Goal: Use online tool/utility: Utilize a website feature to perform a specific function

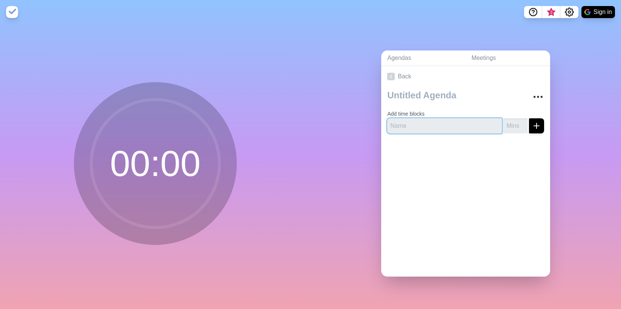
drag, startPoint x: 397, startPoint y: 123, endPoint x: 417, endPoint y: 123, distance: 20.7
click at [398, 123] on input "text" at bounding box center [444, 125] width 115 height 15
type input "Intro"
click at [508, 124] on input "number" at bounding box center [515, 125] width 24 height 15
type input "5"
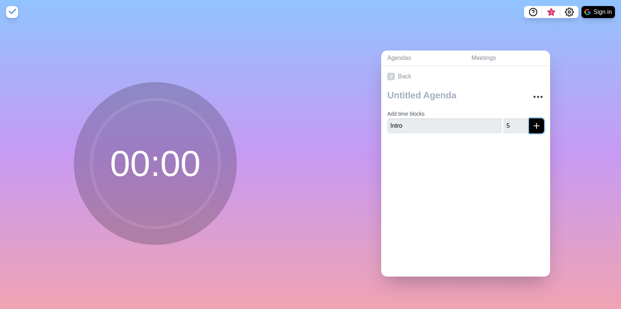
click at [532, 122] on icon "submit" at bounding box center [536, 125] width 9 height 9
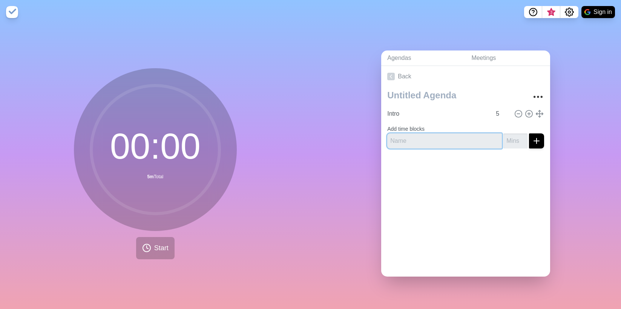
click at [401, 142] on input "text" at bounding box center [444, 140] width 115 height 15
type input "Q"
type input "Core subject"
click at [503, 142] on input "number" at bounding box center [515, 140] width 24 height 15
type input "15"
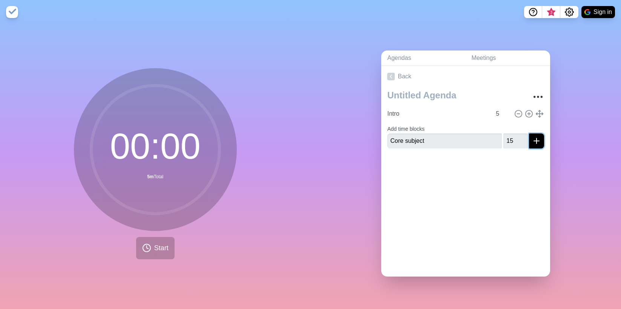
click at [532, 139] on icon "submit" at bounding box center [536, 140] width 9 height 9
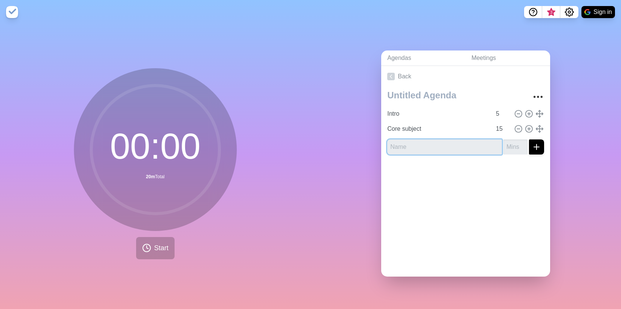
click at [403, 147] on input "text" at bounding box center [444, 147] width 115 height 15
type input "Outro"
click at [509, 141] on input "number" at bounding box center [515, 147] width 24 height 15
type input "5"
click at [532, 146] on icon "submit" at bounding box center [536, 147] width 9 height 9
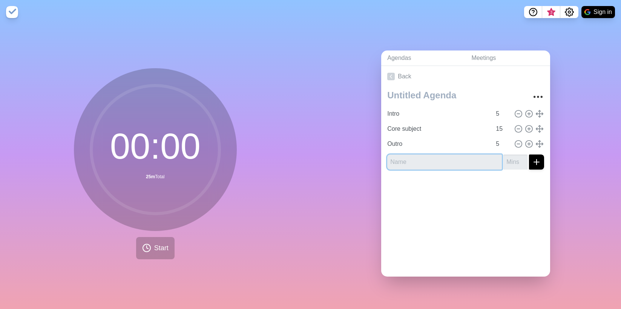
click at [395, 160] on input "text" at bounding box center [444, 162] width 115 height 15
type input "AOB"
click at [503, 158] on input "number" at bounding box center [515, 162] width 24 height 15
type input "5"
click at [532, 163] on icon "submit" at bounding box center [536, 162] width 9 height 9
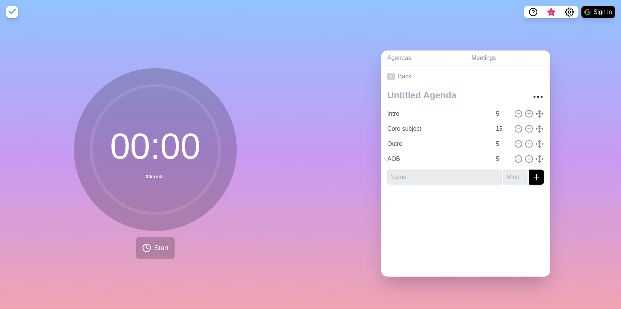
click at [554, 152] on div "Agendas Meetings Back Intro 5 Core subject 15 Outro 5 AOB 5" at bounding box center [466, 166] width 311 height 285
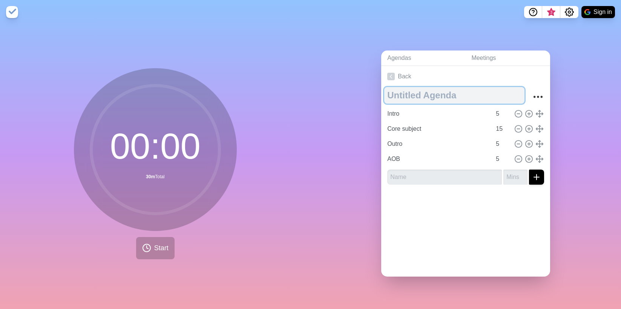
drag, startPoint x: 428, startPoint y: 94, endPoint x: 448, endPoint y: 93, distance: 20.4
click at [428, 94] on textarea at bounding box center [454, 95] width 140 height 17
type textarea "General Timer"
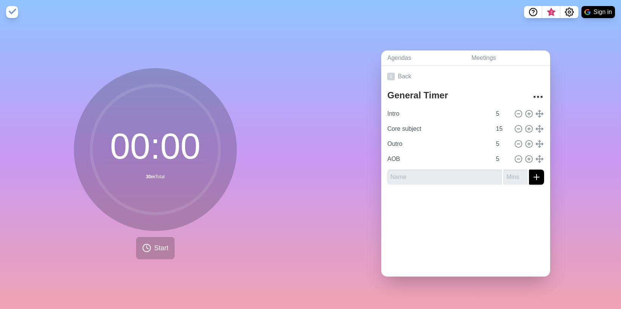
click at [459, 223] on div "Back General Timer Intro 5 Core subject 15 Outro 5 AOB 5" at bounding box center [465, 171] width 169 height 211
click at [532, 92] on icon "More" at bounding box center [538, 97] width 12 height 12
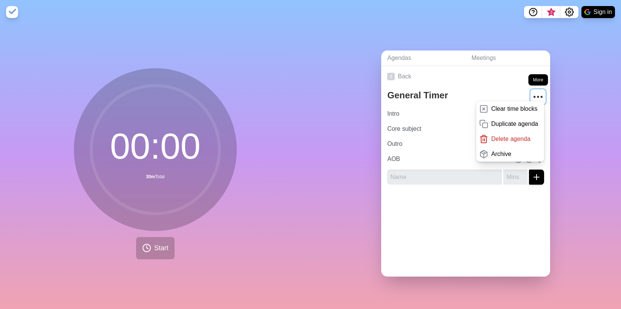
click at [532, 92] on icon "More" at bounding box center [538, 97] width 12 height 12
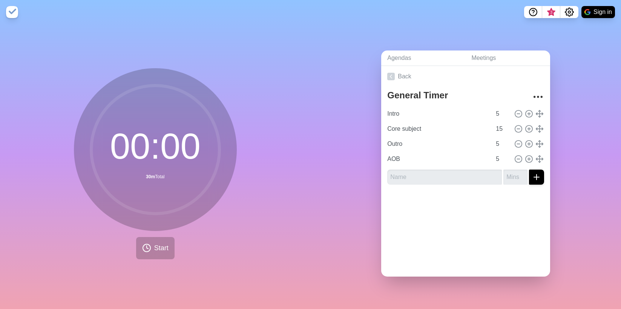
click at [586, 77] on div "Agendas Meetings Back General Timer Intro 5 Core subject 15 Outro 5 AOB 5" at bounding box center [466, 166] width 311 height 285
click at [154, 246] on span "Start" at bounding box center [161, 248] width 14 height 10
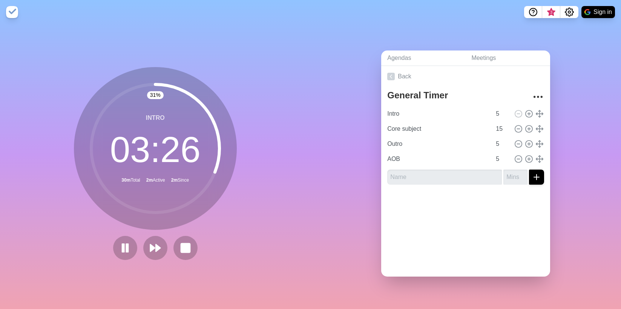
click at [13, 11] on img at bounding box center [12, 12] width 12 height 12
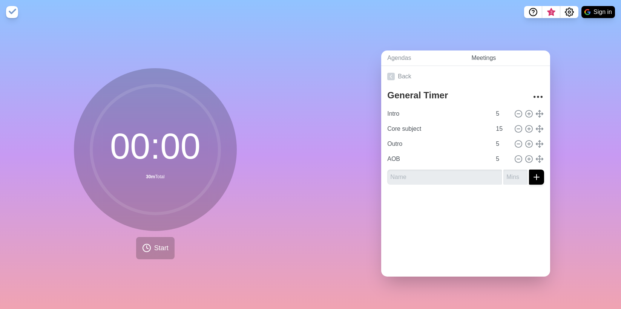
click at [474, 54] on link "Meetings" at bounding box center [507, 58] width 85 height 15
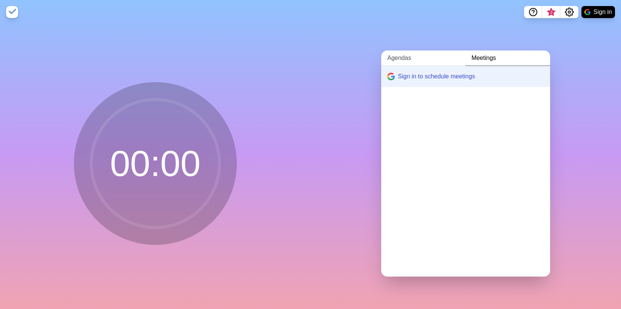
click at [399, 55] on link "Agendas" at bounding box center [423, 58] width 84 height 15
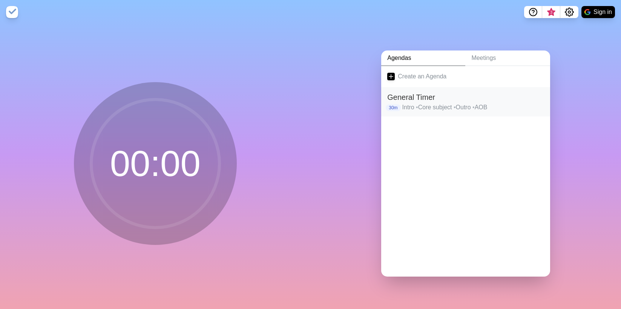
click at [413, 99] on h2 "General Timer" at bounding box center [465, 97] width 157 height 11
